Goal: Information Seeking & Learning: Learn about a topic

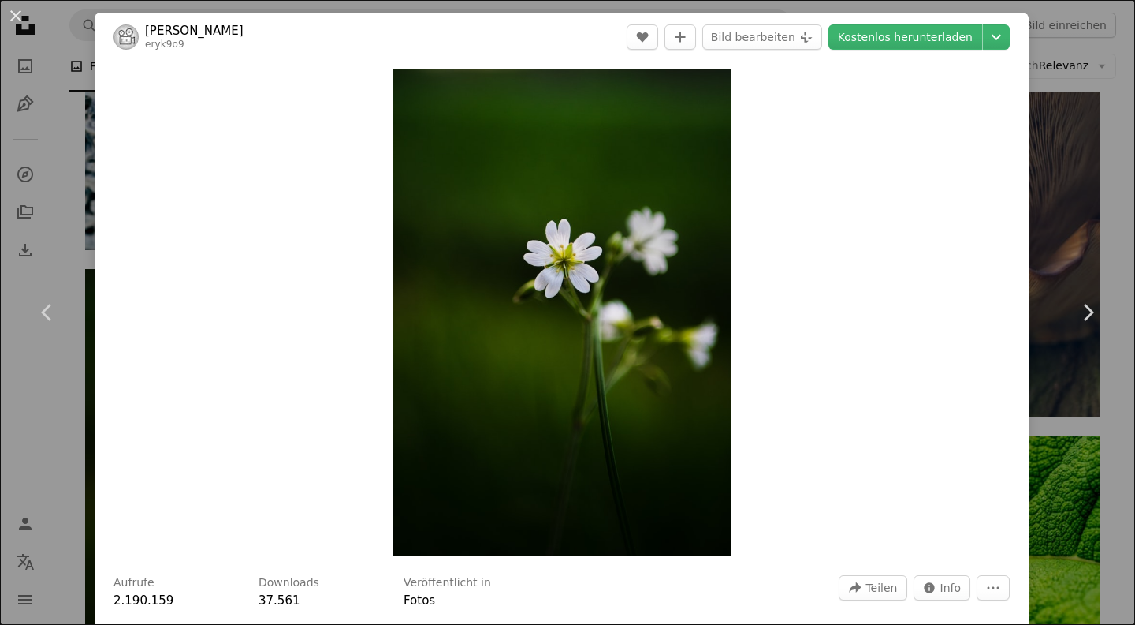
scroll to position [2120, 0]
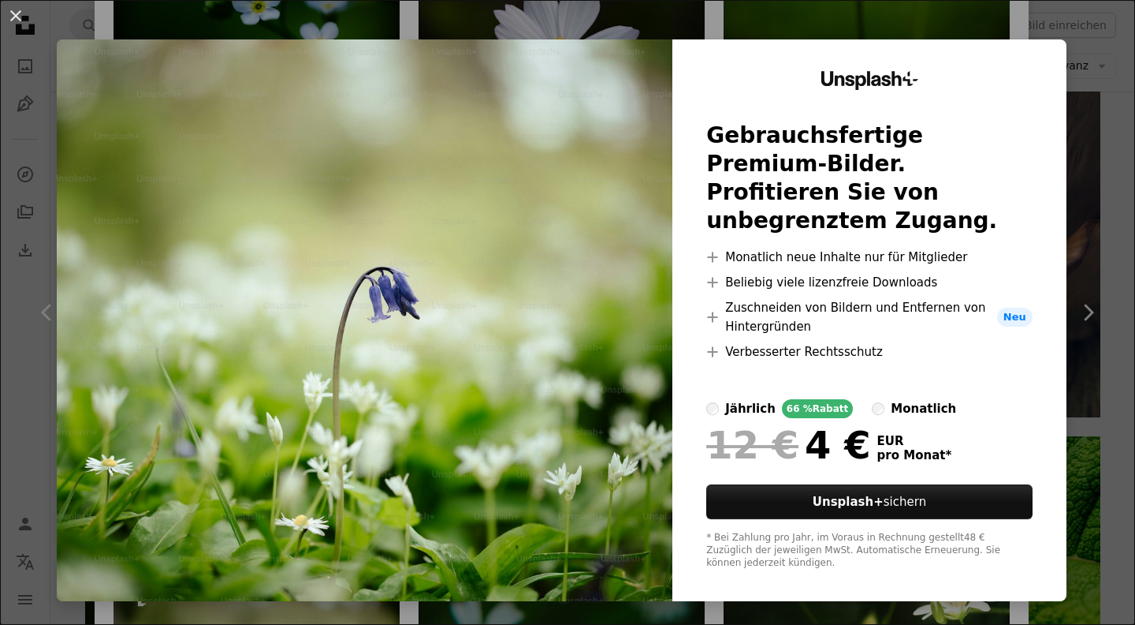
click at [438, 287] on img at bounding box center [365, 319] width 616 height 561
click at [296, 519] on img at bounding box center [365, 319] width 616 height 561
click at [330, 338] on img at bounding box center [365, 319] width 616 height 561
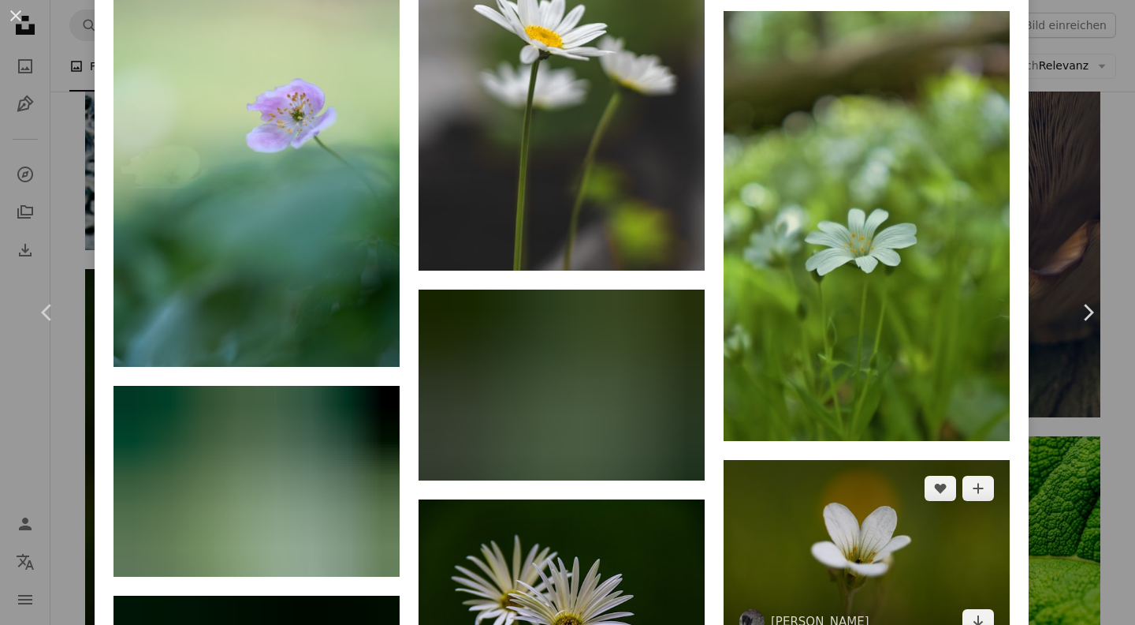
scroll to position [6806, 0]
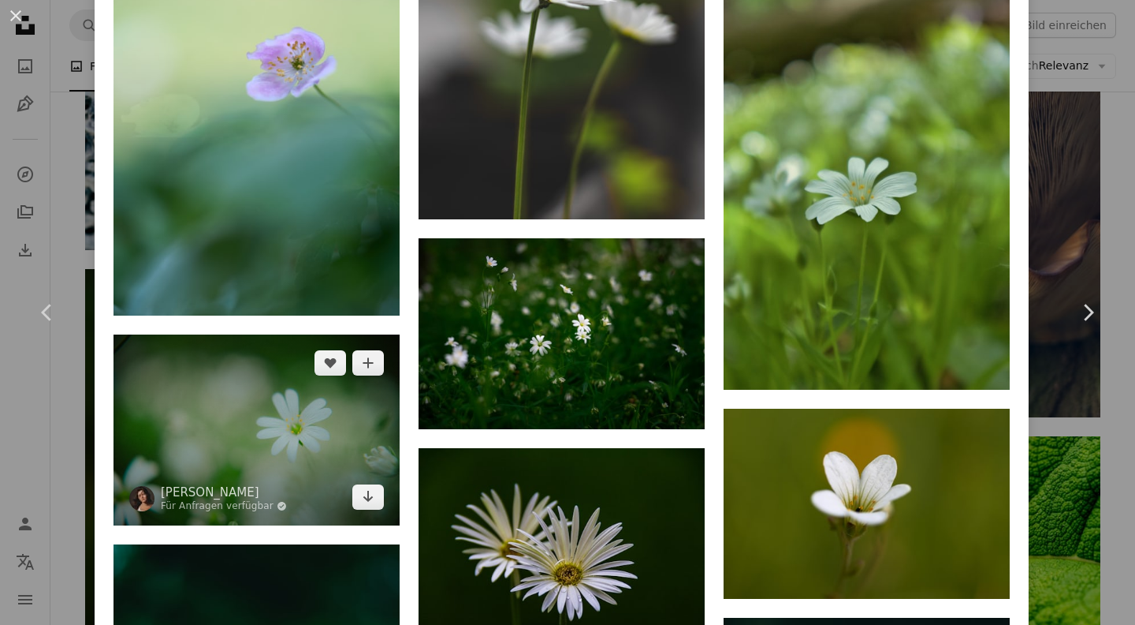
click at [356, 334] on img at bounding box center [257, 429] width 286 height 191
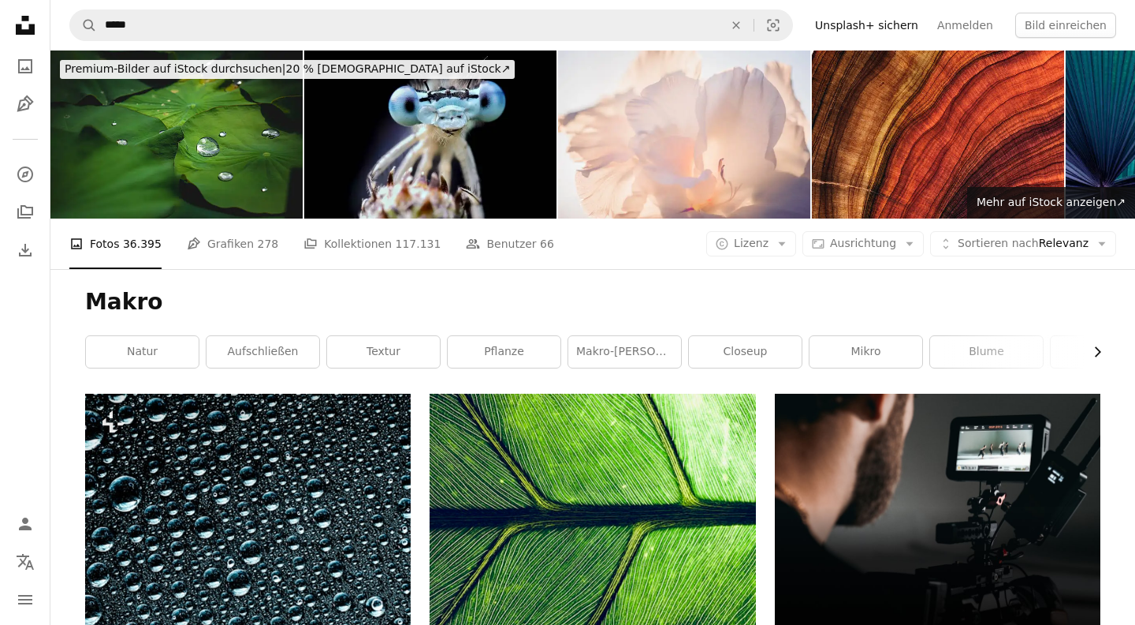
click at [1102, 344] on icon "Chevron right" at bounding box center [1098, 352] width 16 height 16
click at [990, 336] on link "Makro-Natur" at bounding box center [991, 352] width 113 height 32
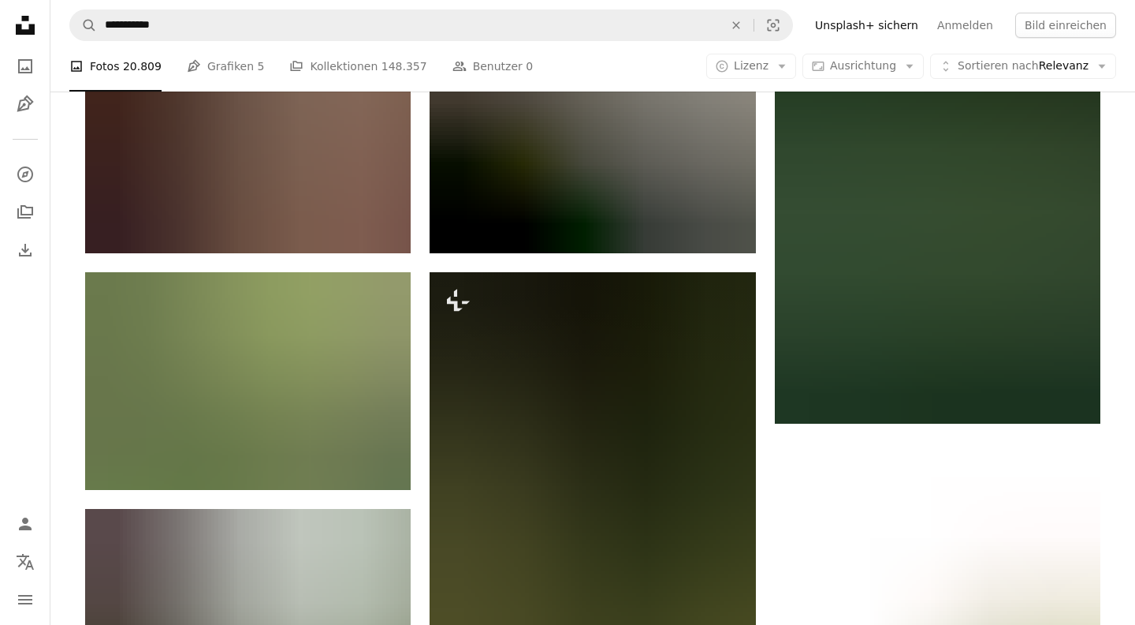
scroll to position [1126, 0]
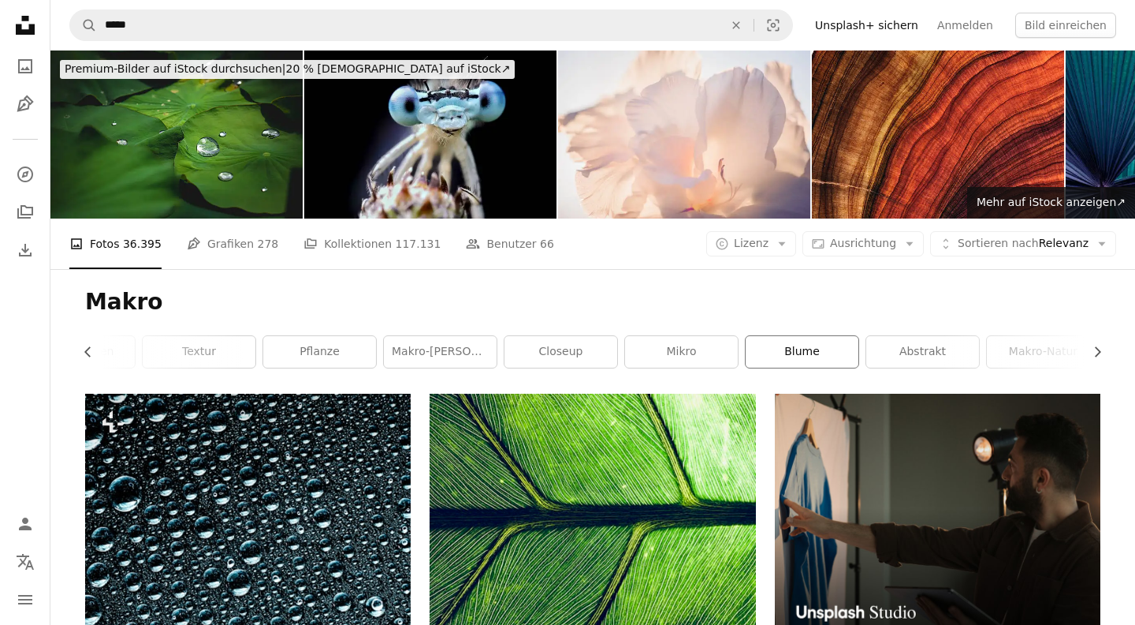
click at [811, 336] on link "Blume" at bounding box center [802, 352] width 113 height 32
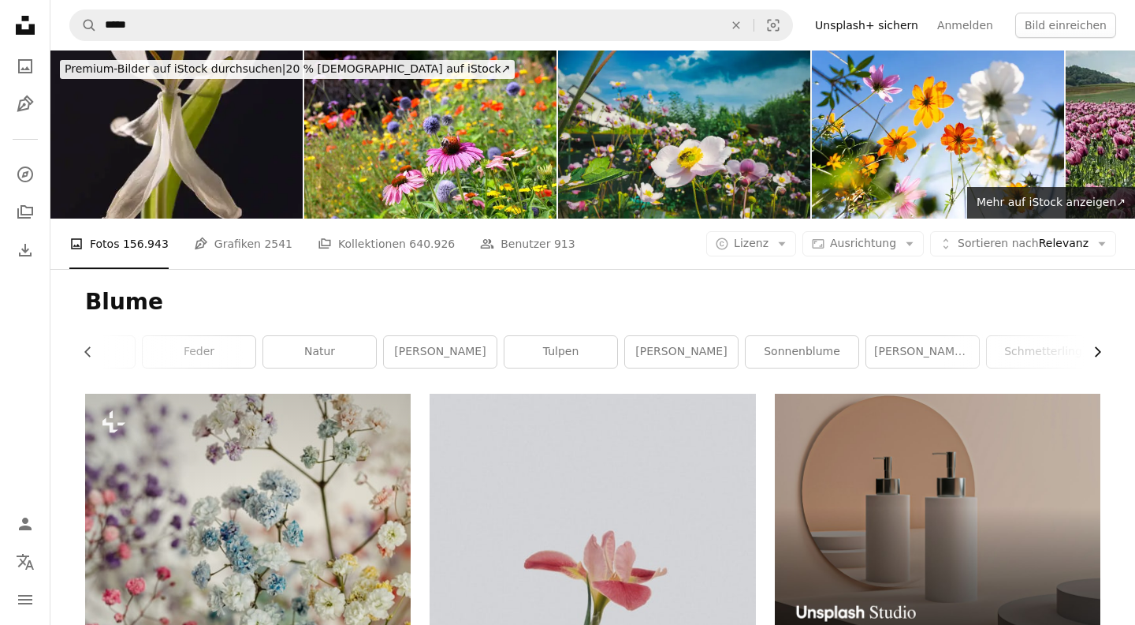
click at [1098, 344] on icon "Chevron right" at bounding box center [1098, 352] width 16 height 16
click at [899, 336] on link "Blumenhintergrund" at bounding box center [927, 352] width 113 height 32
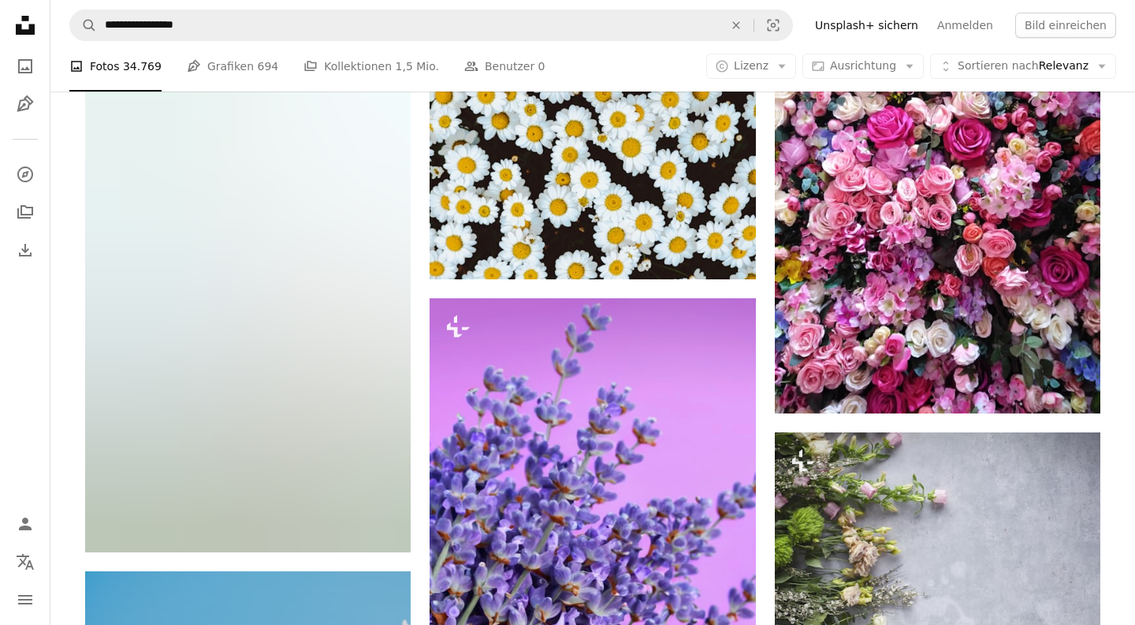
scroll to position [1311, 0]
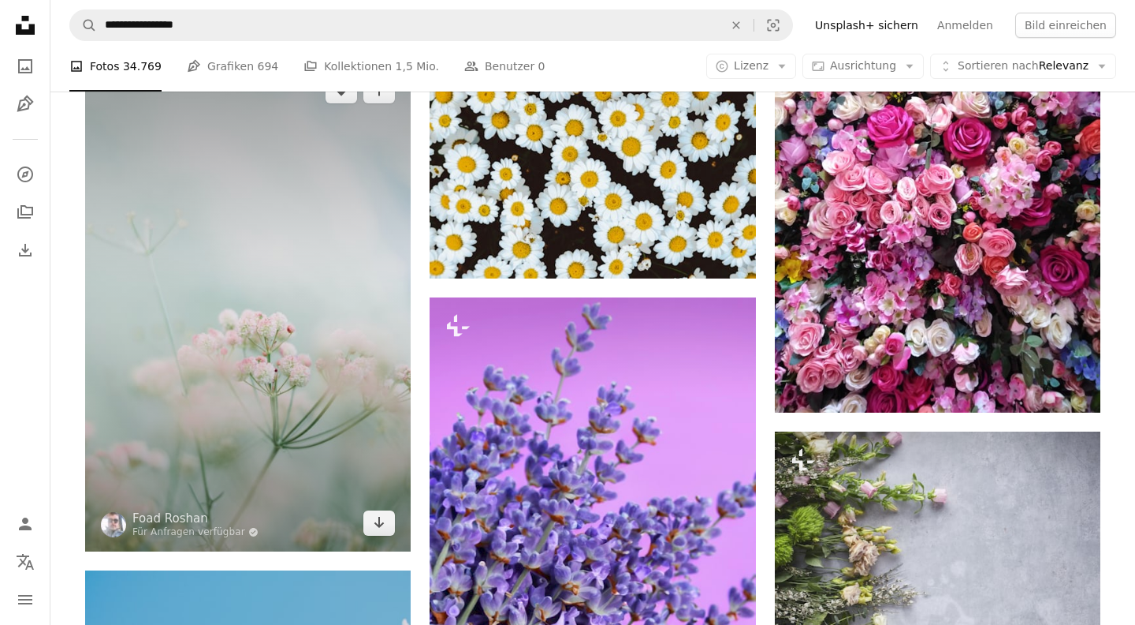
click at [324, 217] on img at bounding box center [248, 306] width 326 height 489
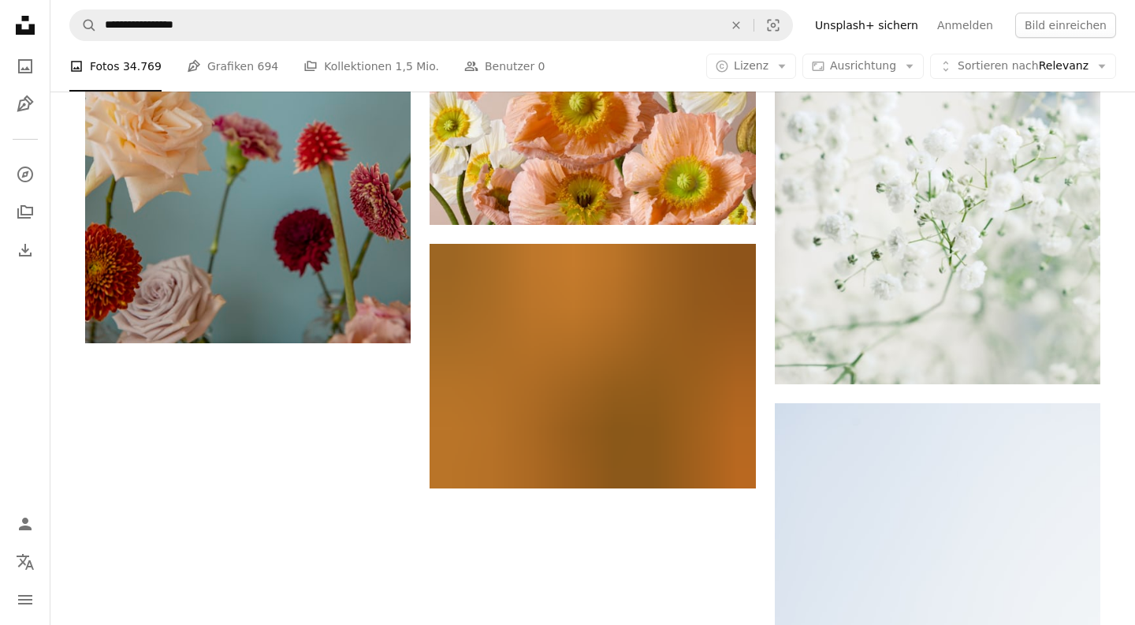
scroll to position [2532, 0]
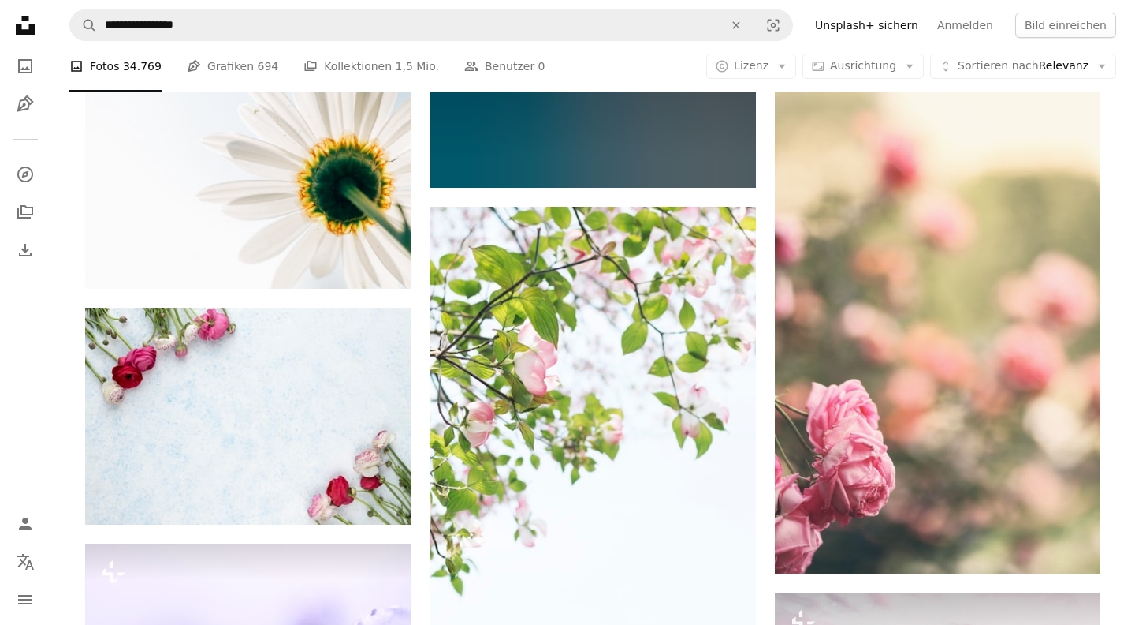
scroll to position [3406, 0]
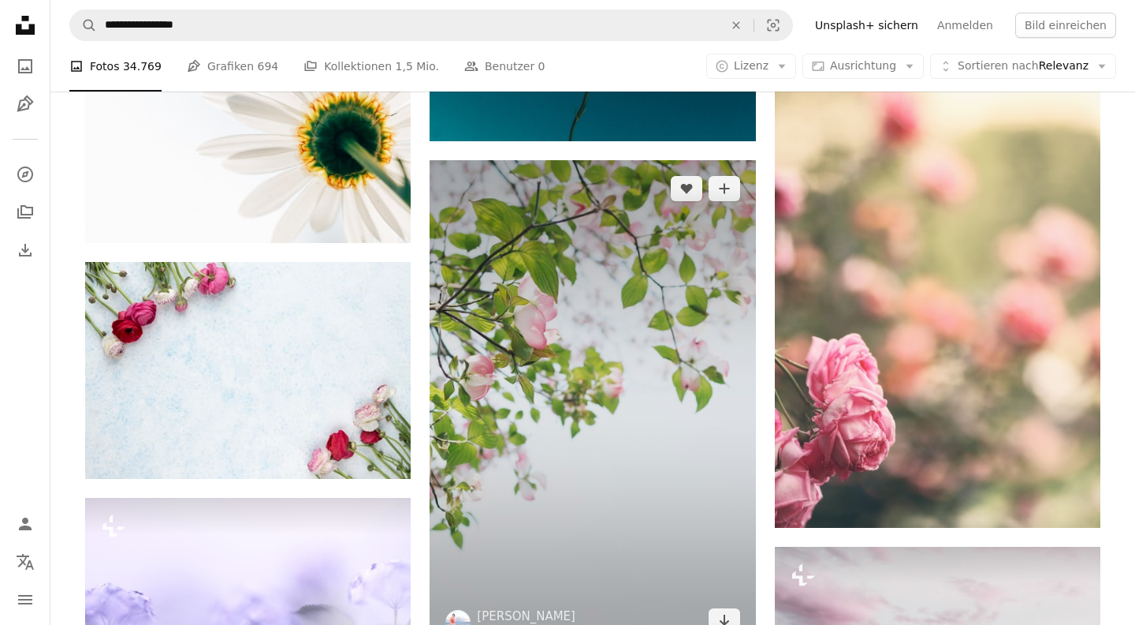
click at [606, 300] on img at bounding box center [593, 404] width 326 height 489
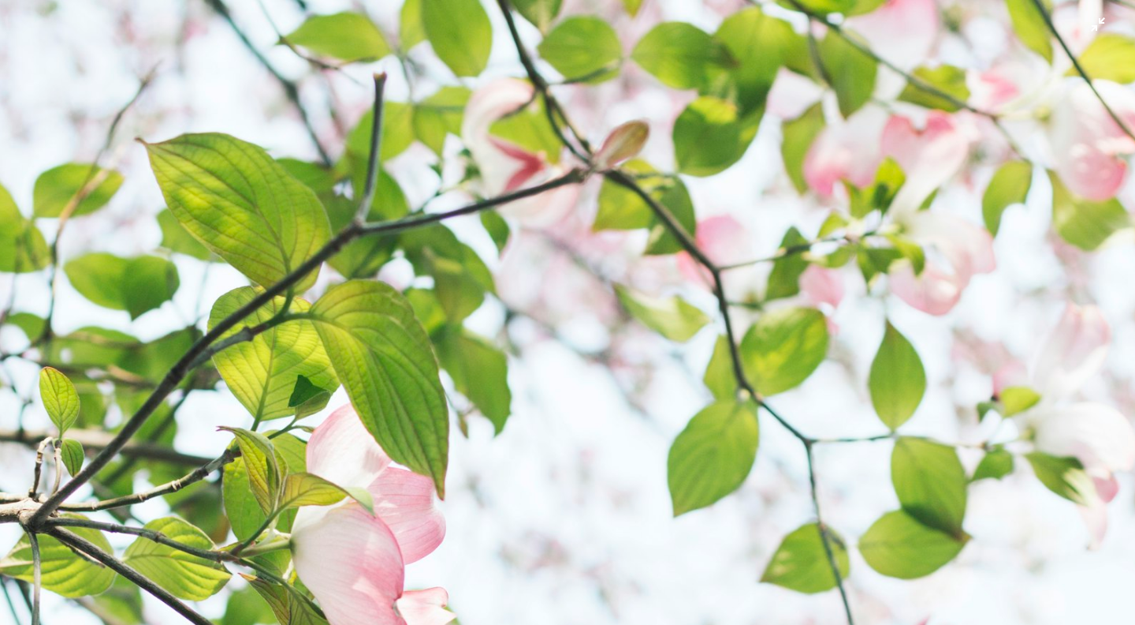
scroll to position [540, 0]
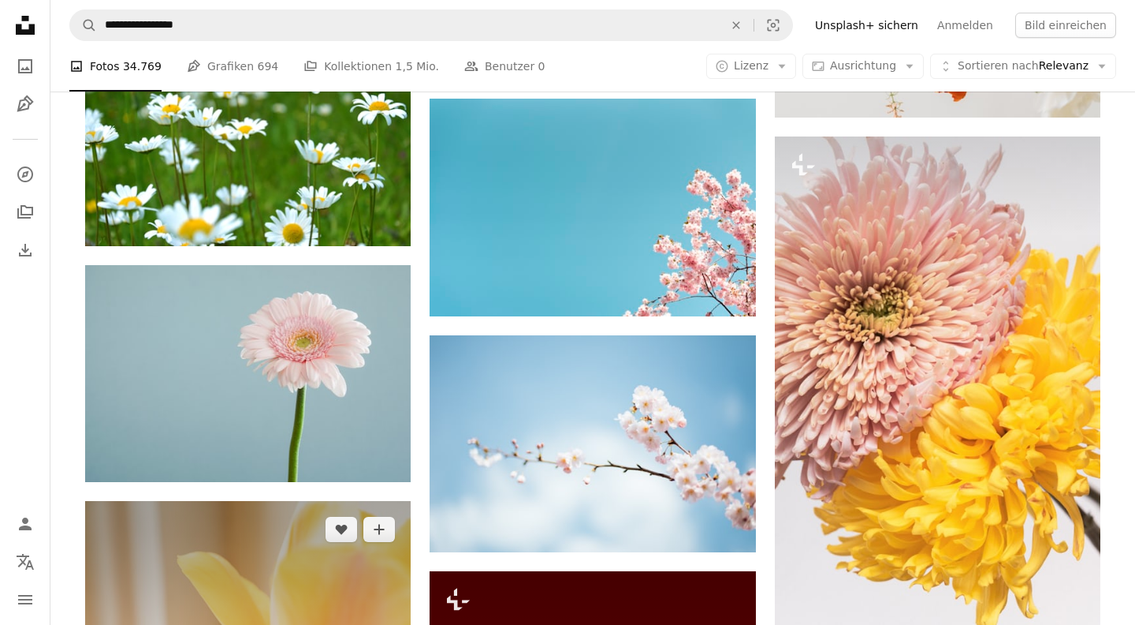
scroll to position [4973, 0]
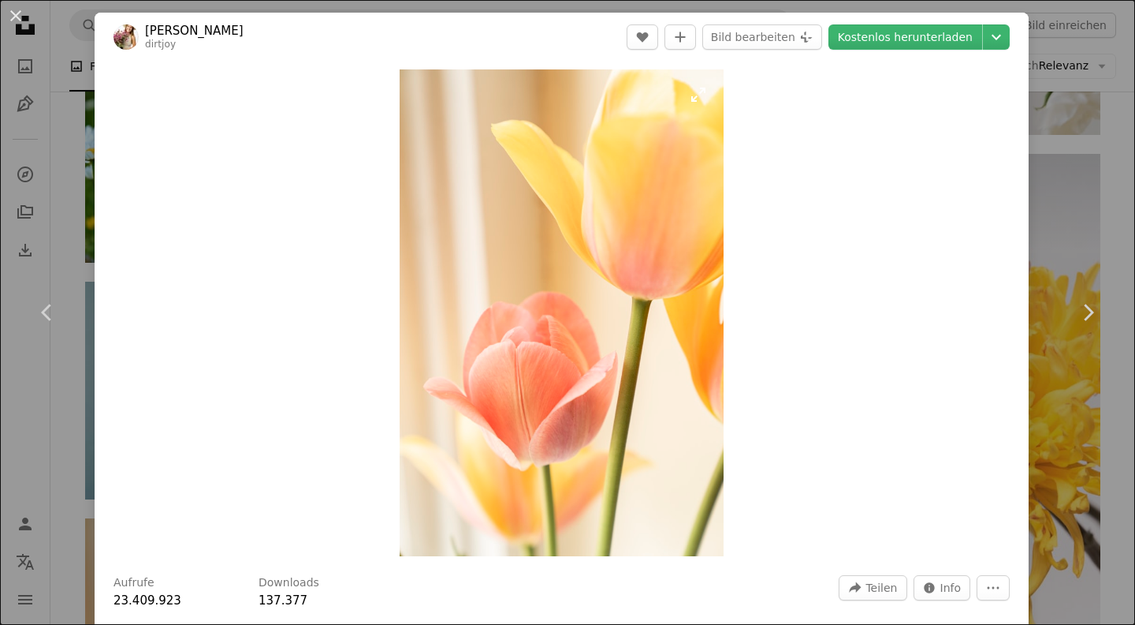
click at [570, 257] on img "Dieses Bild heranzoomen" at bounding box center [562, 312] width 324 height 487
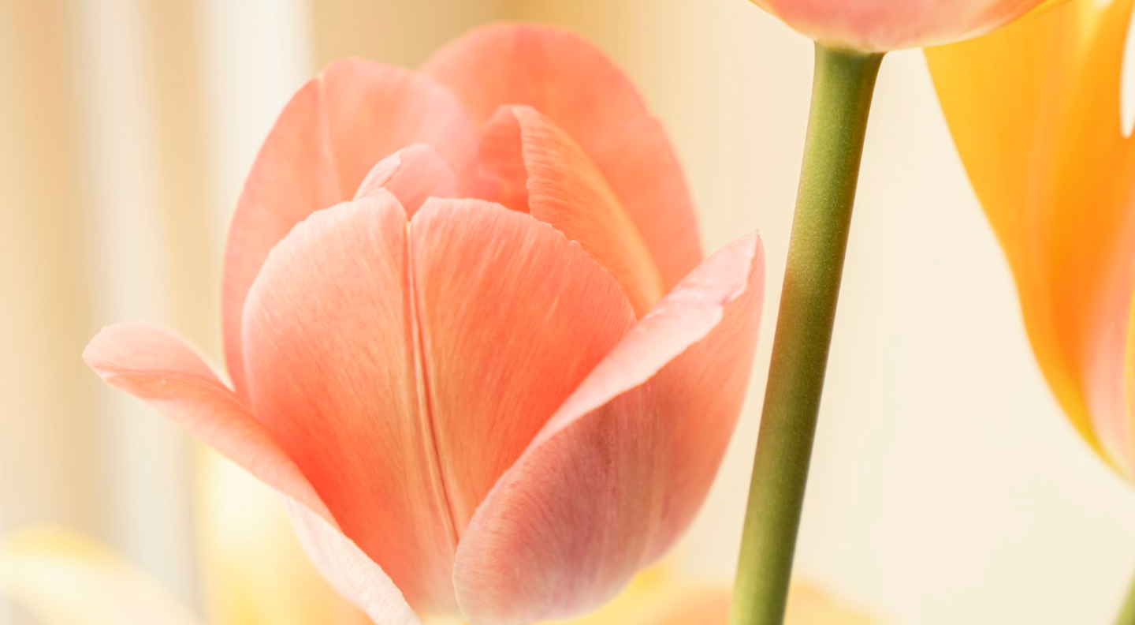
scroll to position [757, 0]
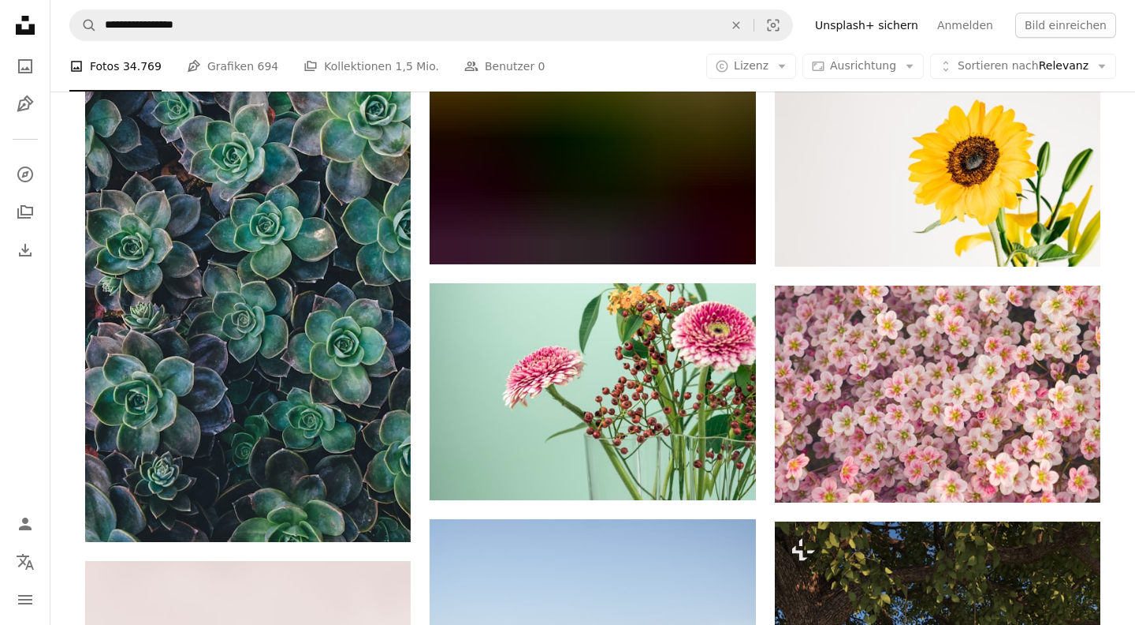
scroll to position [6445, 0]
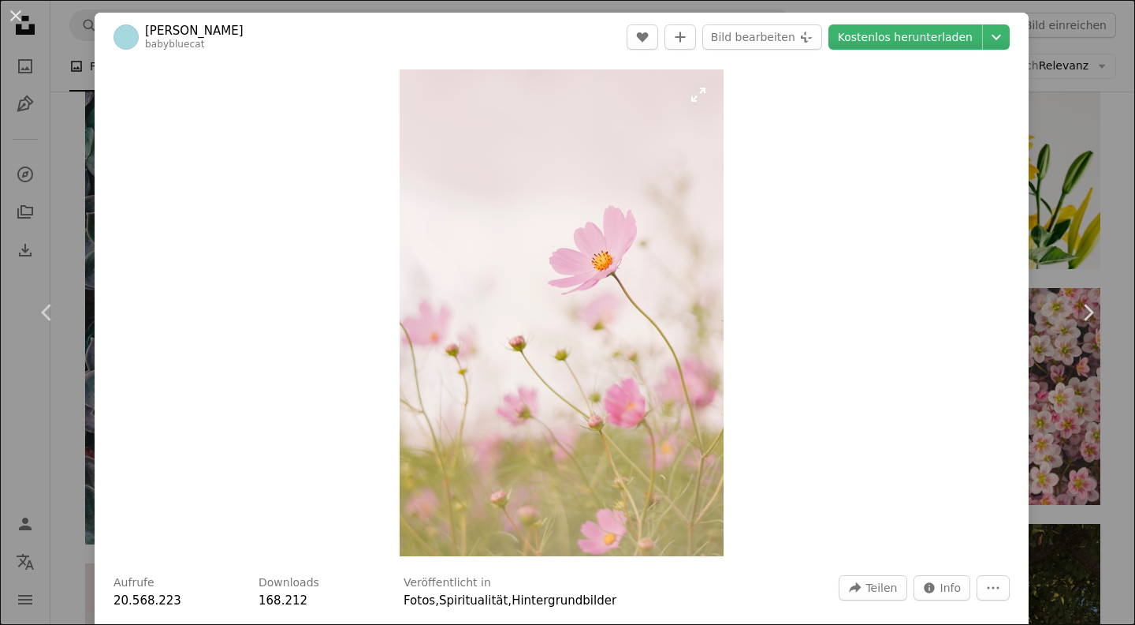
click at [625, 468] on img "Dieses Bild heranzoomen" at bounding box center [562, 312] width 324 height 487
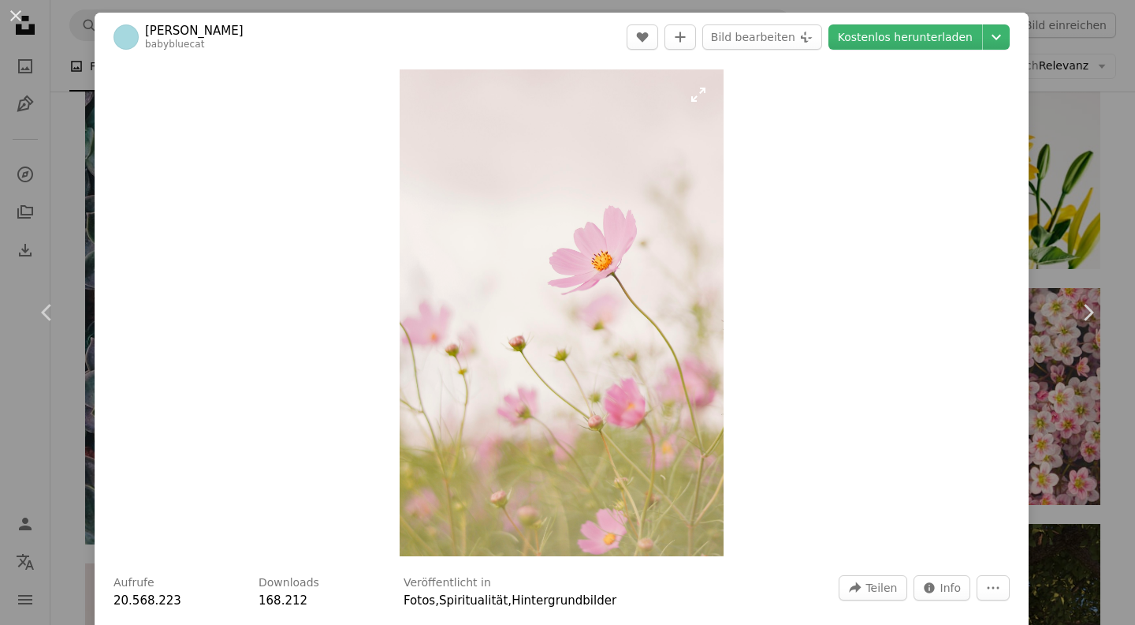
click at [625, 468] on img "Dieses Bild heranzoomen" at bounding box center [562, 312] width 324 height 487
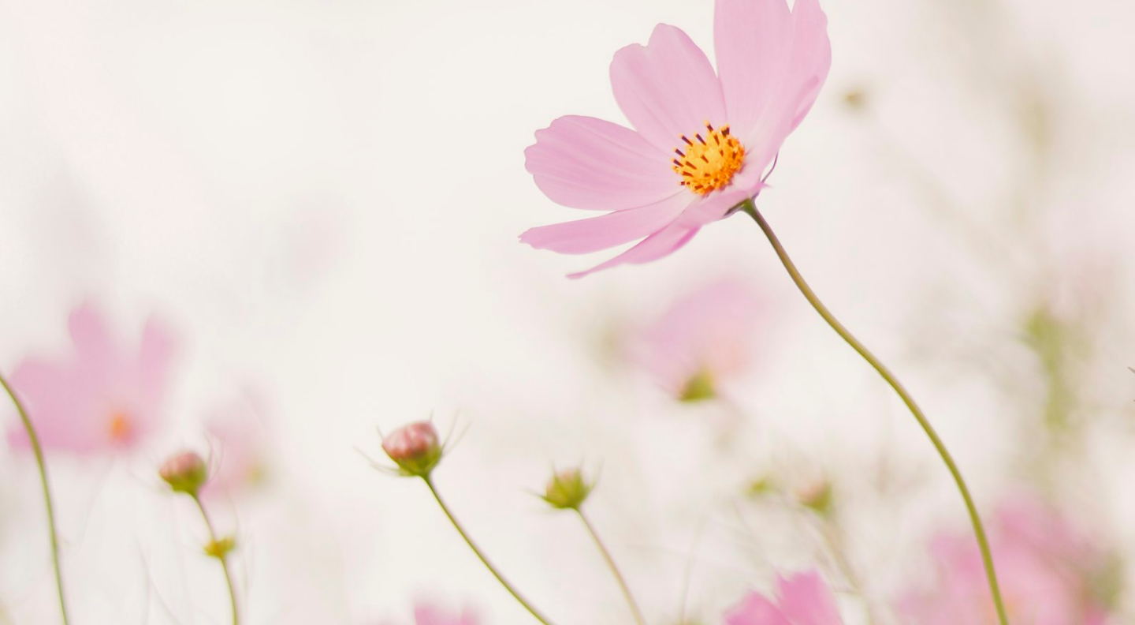
scroll to position [511, 0]
click at [625, 468] on img "Dieses Bild herauszoomen" at bounding box center [567, 341] width 1137 height 1706
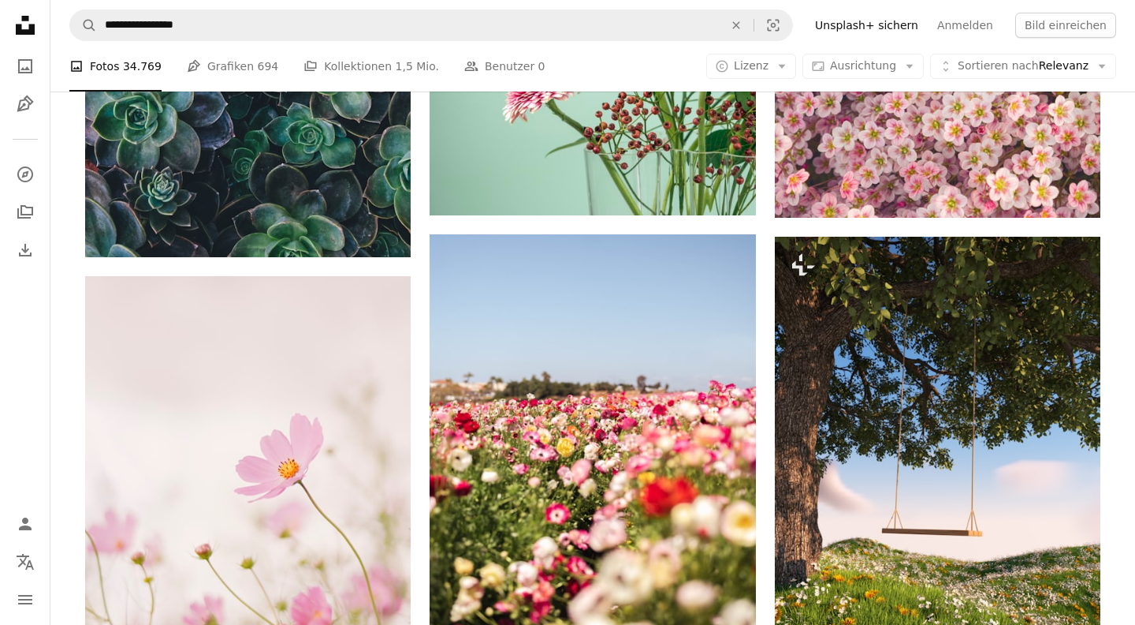
scroll to position [6697, 0]
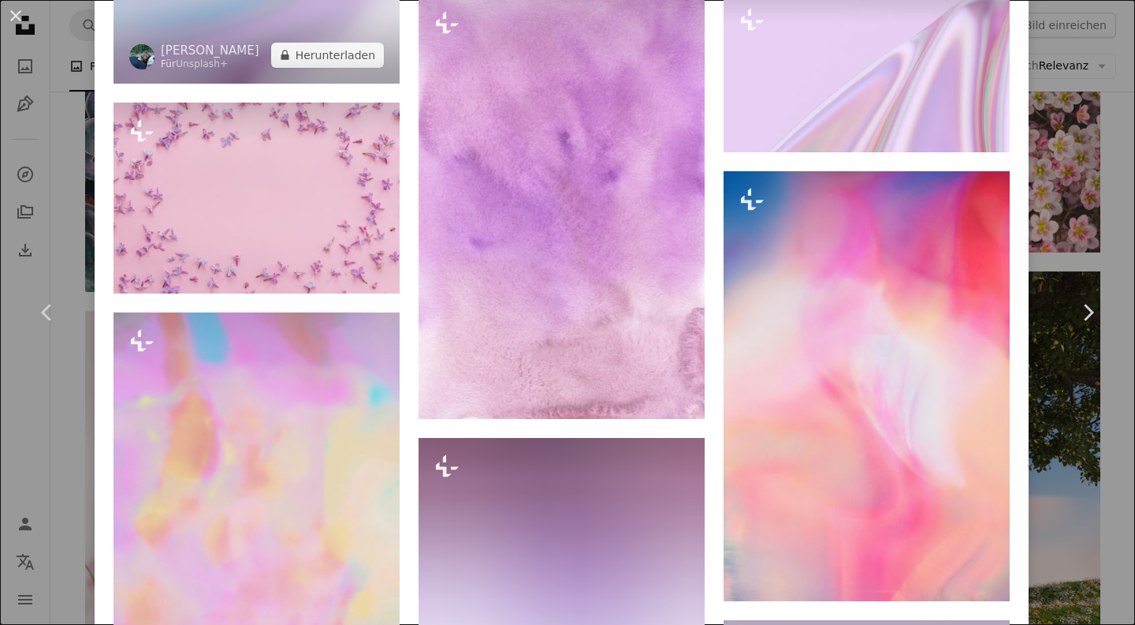
scroll to position [3289, 0]
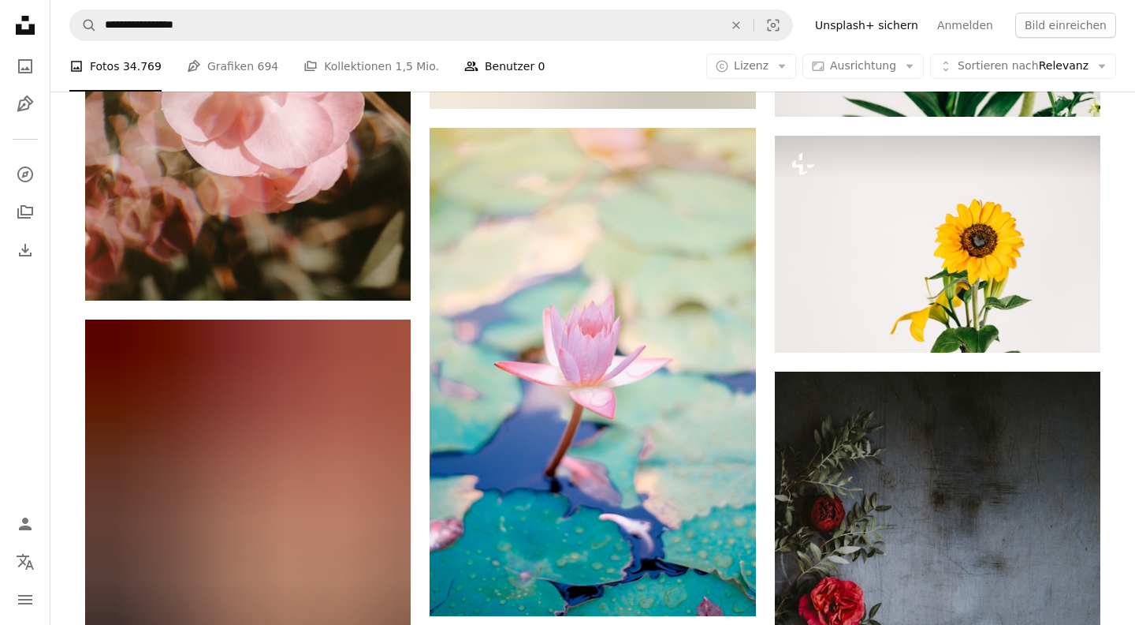
scroll to position [15441, 0]
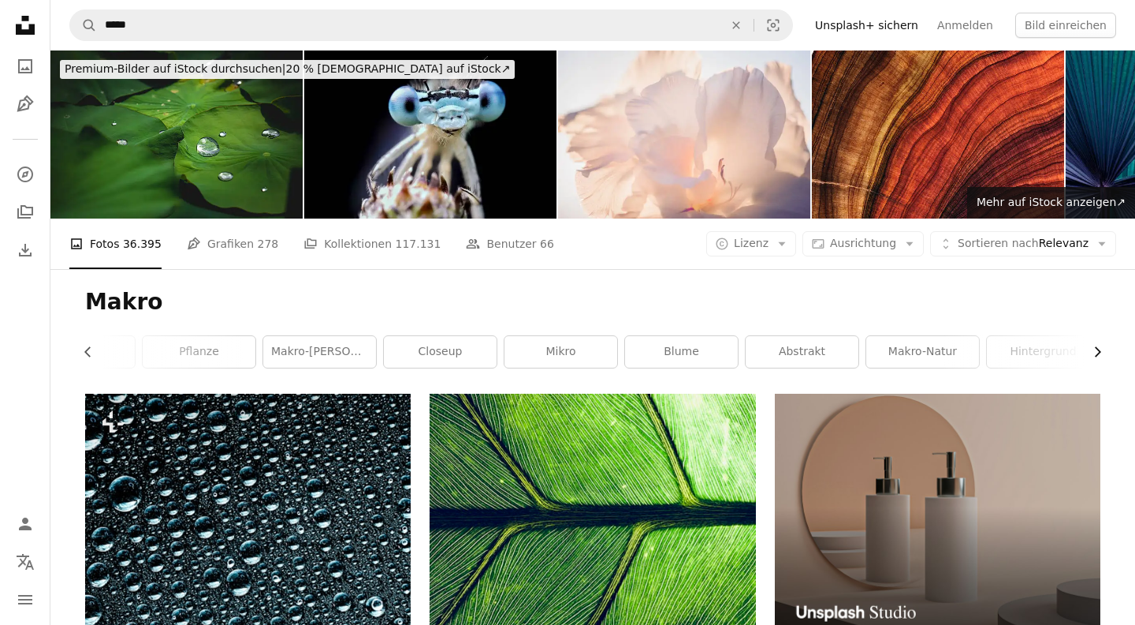
click at [1097, 344] on icon "Chevron right" at bounding box center [1098, 352] width 16 height 16
click at [916, 336] on link "Hintergrund" at bounding box center [923, 352] width 113 height 32
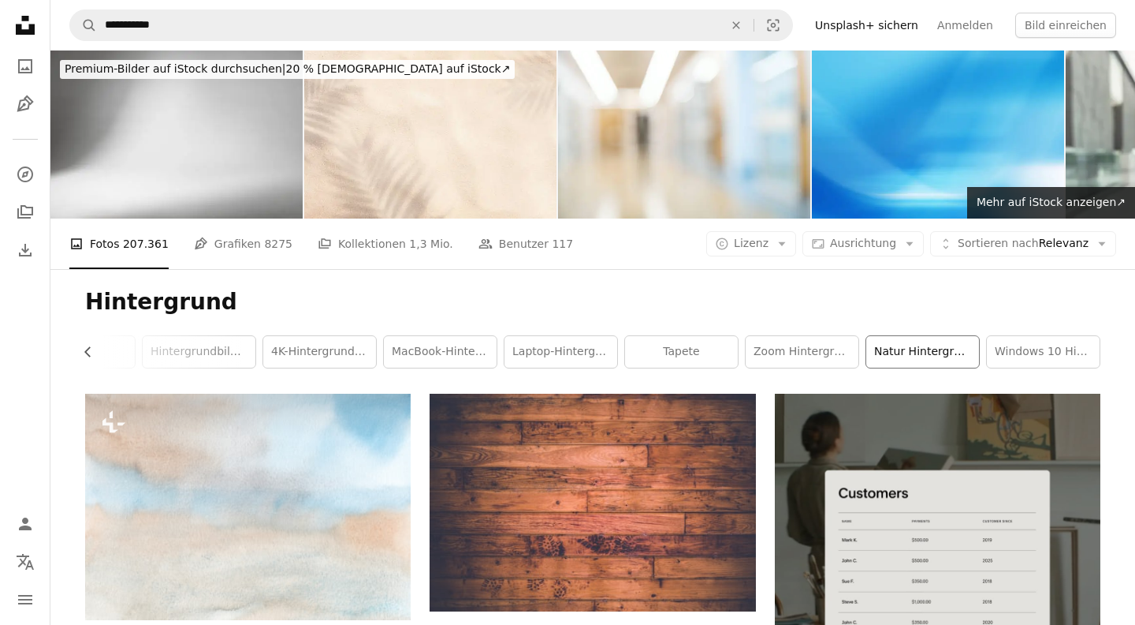
click at [905, 336] on link "Natur Hintergrund" at bounding box center [923, 352] width 113 height 32
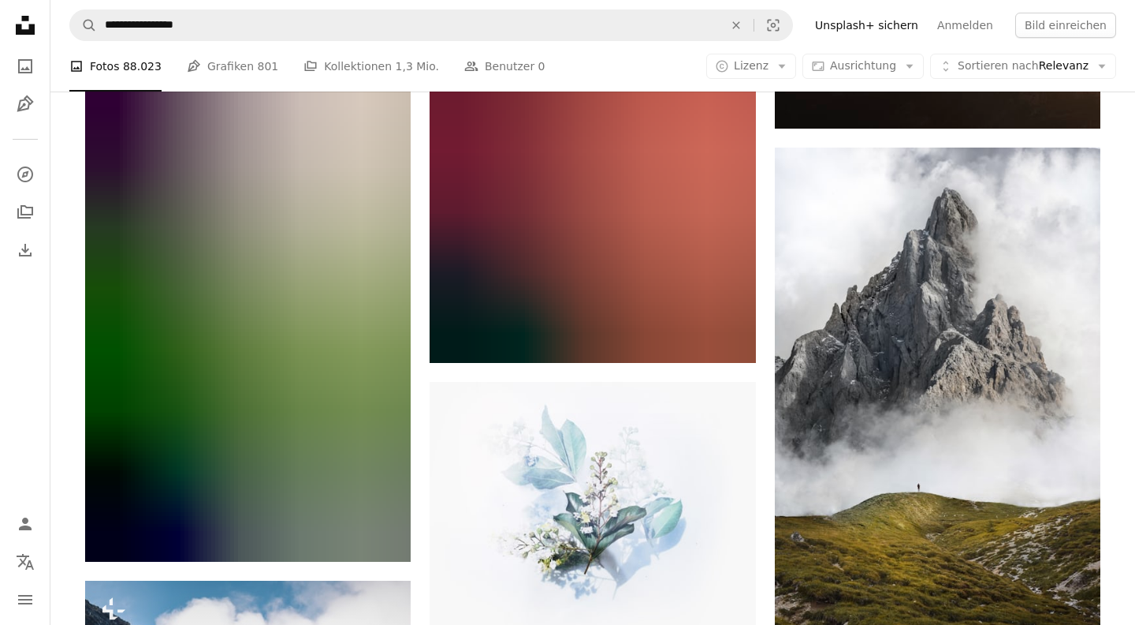
scroll to position [10140, 0]
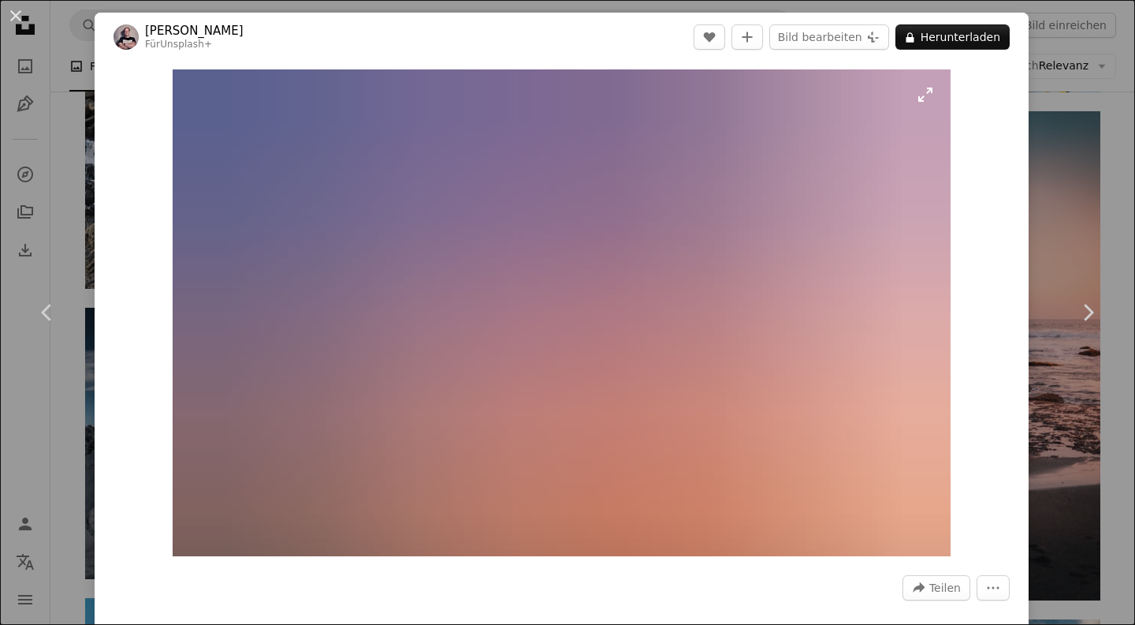
scroll to position [12057, 0]
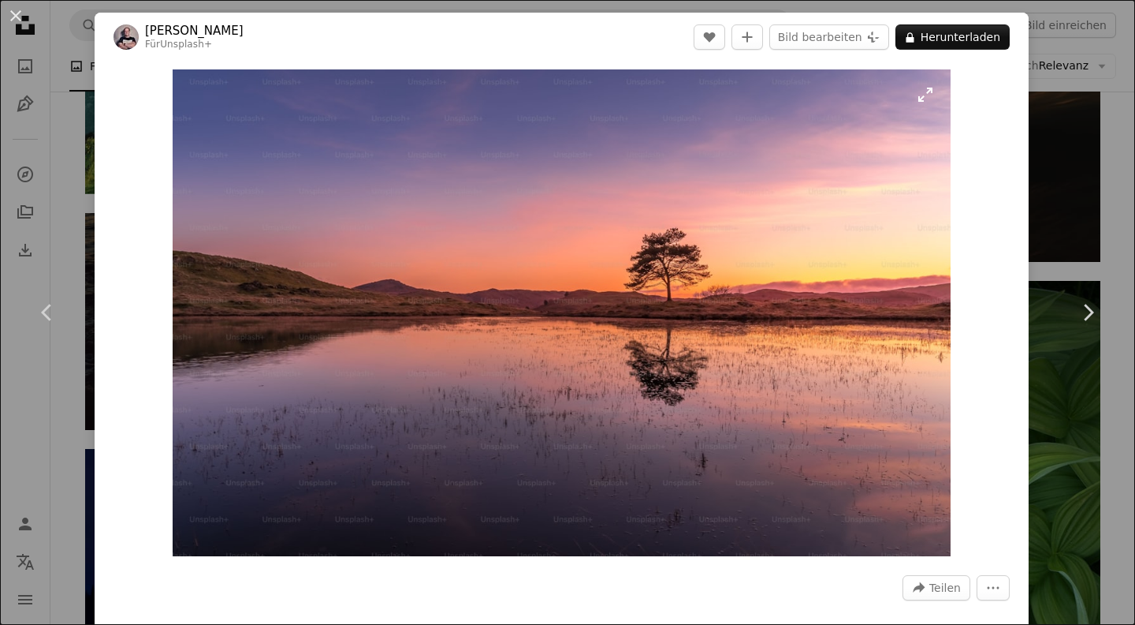
click at [680, 416] on img "Dieses Bild heranzoomen" at bounding box center [562, 312] width 778 height 487
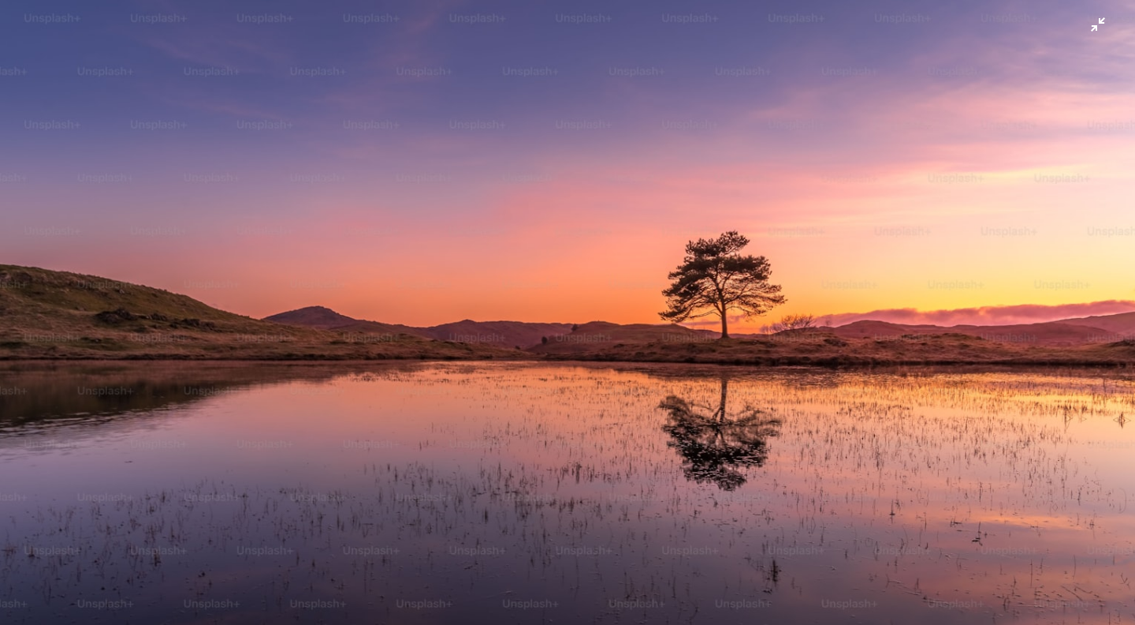
scroll to position [43, 0]
